Goal: Task Accomplishment & Management: Complete application form

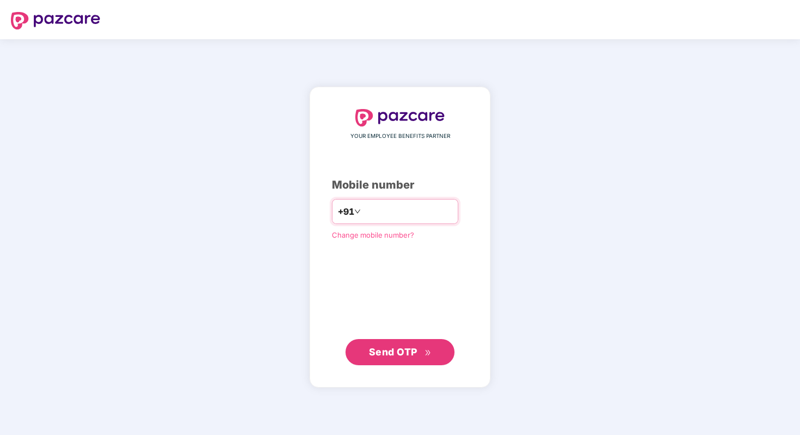
type input "**********"
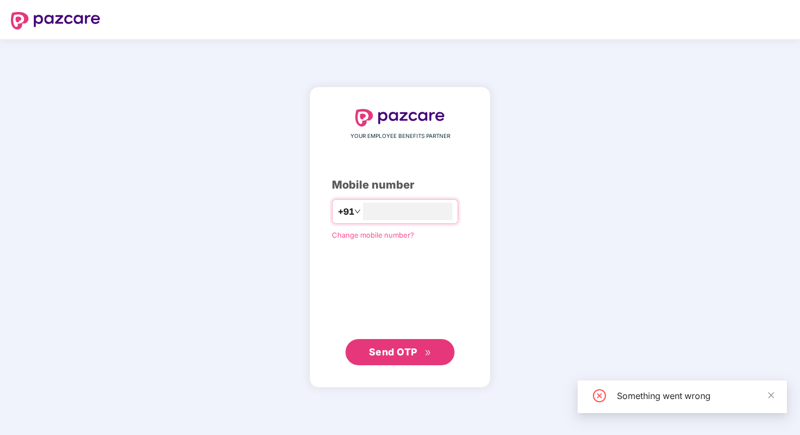
click at [425, 347] on span "Send OTP" at bounding box center [400, 351] width 63 height 15
click at [591, 159] on div "**********" at bounding box center [400, 237] width 800 height 396
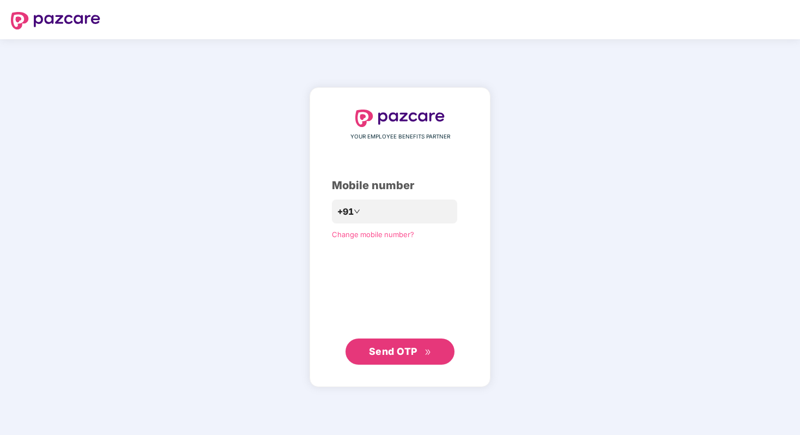
click at [392, 353] on span "Send OTP" at bounding box center [393, 351] width 49 height 11
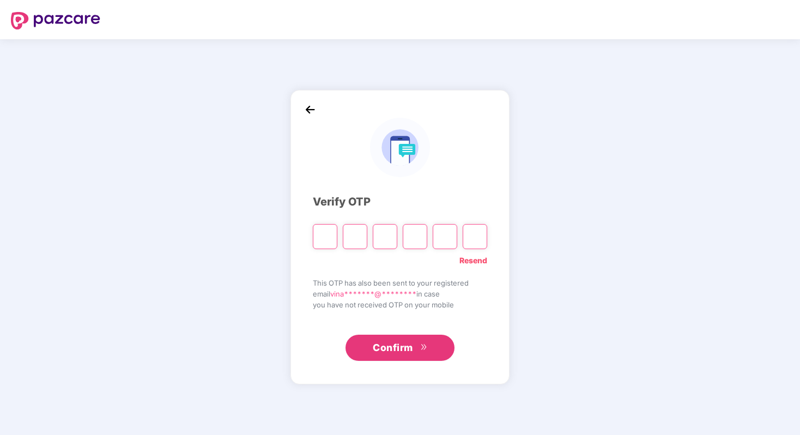
type input "*"
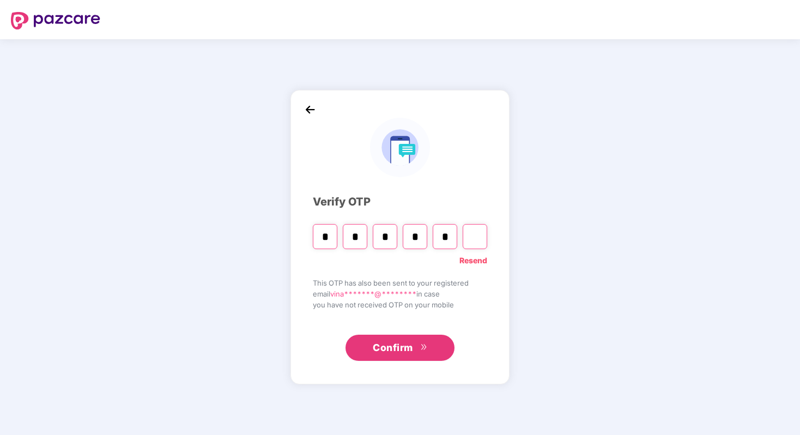
type input "*"
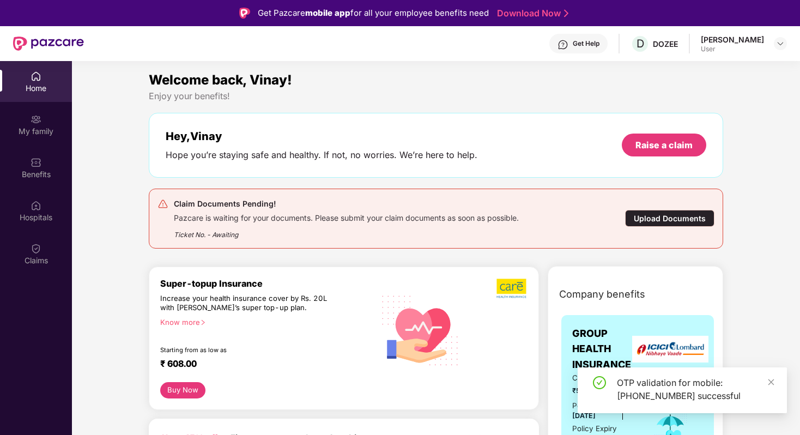
click at [650, 220] on div "Upload Documents" at bounding box center [669, 218] width 89 height 17
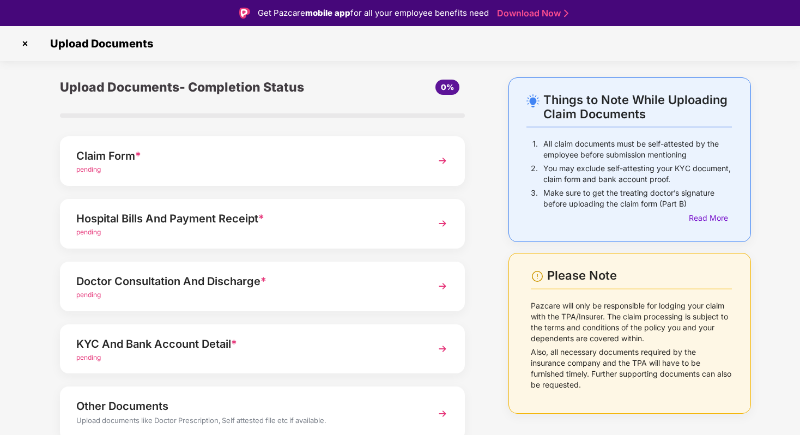
click at [364, 144] on div "Claim Form * pending" at bounding box center [262, 161] width 405 height 50
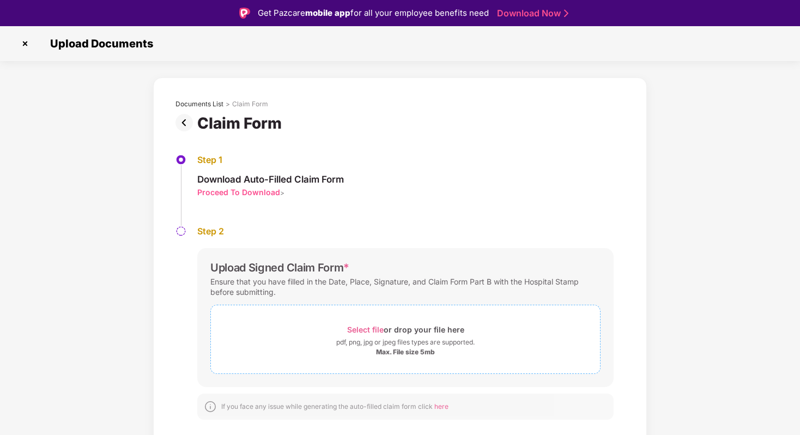
click at [367, 326] on span "Select file" at bounding box center [365, 329] width 37 height 9
click at [699, 197] on div "Documents List > Claim Form Claim Form Step 1 Download Auto-Filled Claim Form P…" at bounding box center [400, 307] width 800 height 461
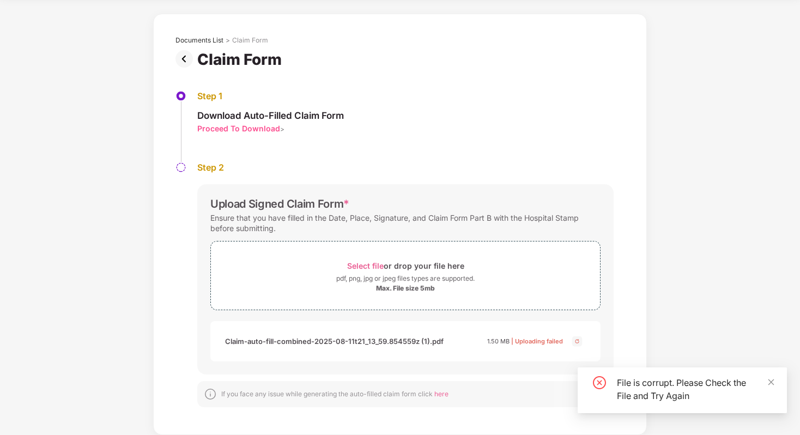
scroll to position [38, 0]
click at [579, 340] on img at bounding box center [577, 341] width 13 height 13
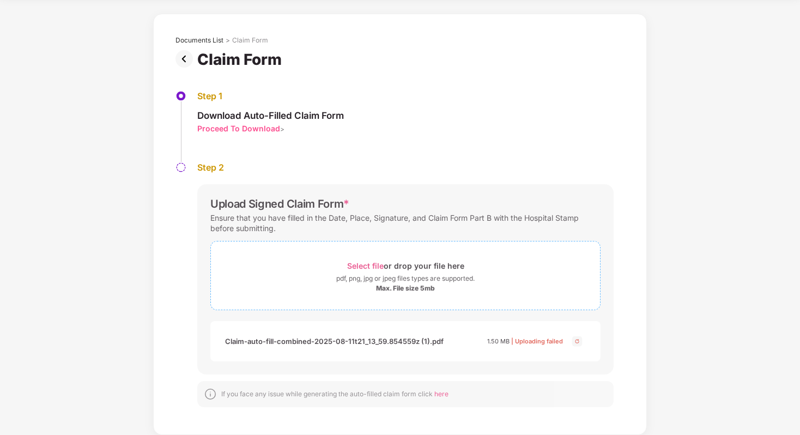
click at [420, 270] on div "Select file or drop your file here" at bounding box center [405, 265] width 117 height 15
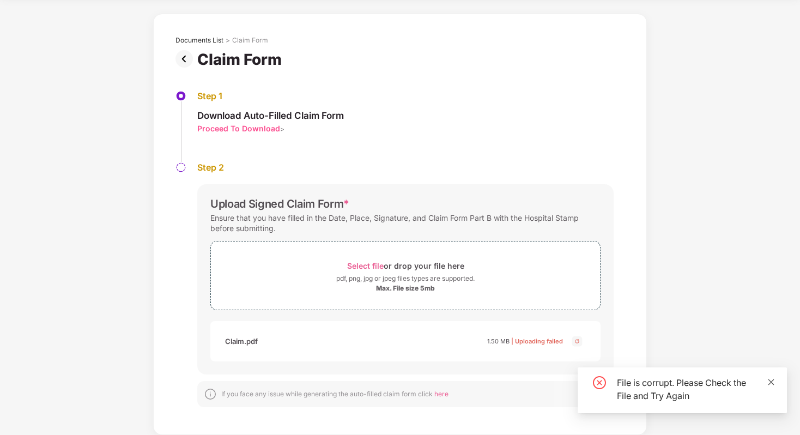
click at [772, 378] on icon "close" at bounding box center [771, 382] width 8 height 8
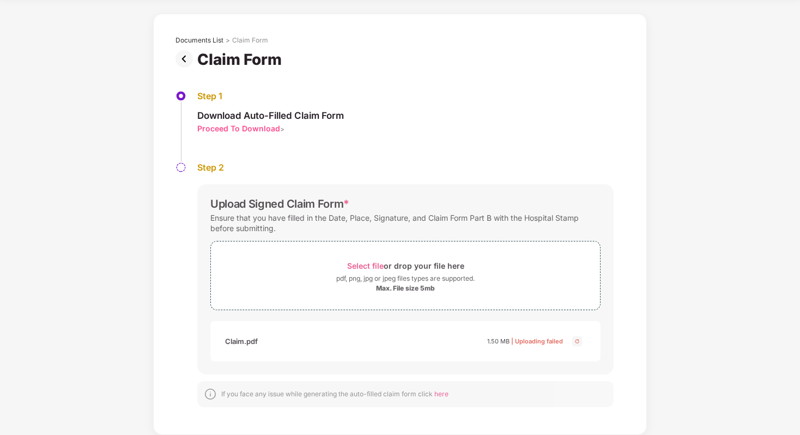
click at [575, 340] on img at bounding box center [577, 341] width 13 height 13
click at [359, 264] on span "Select file" at bounding box center [365, 265] width 37 height 9
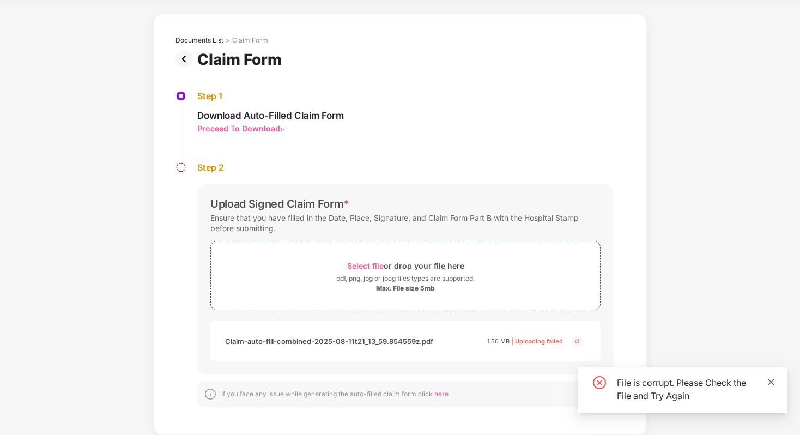
click at [771, 378] on icon "close" at bounding box center [771, 382] width 8 height 8
